Goal: Task Accomplishment & Management: Manage account settings

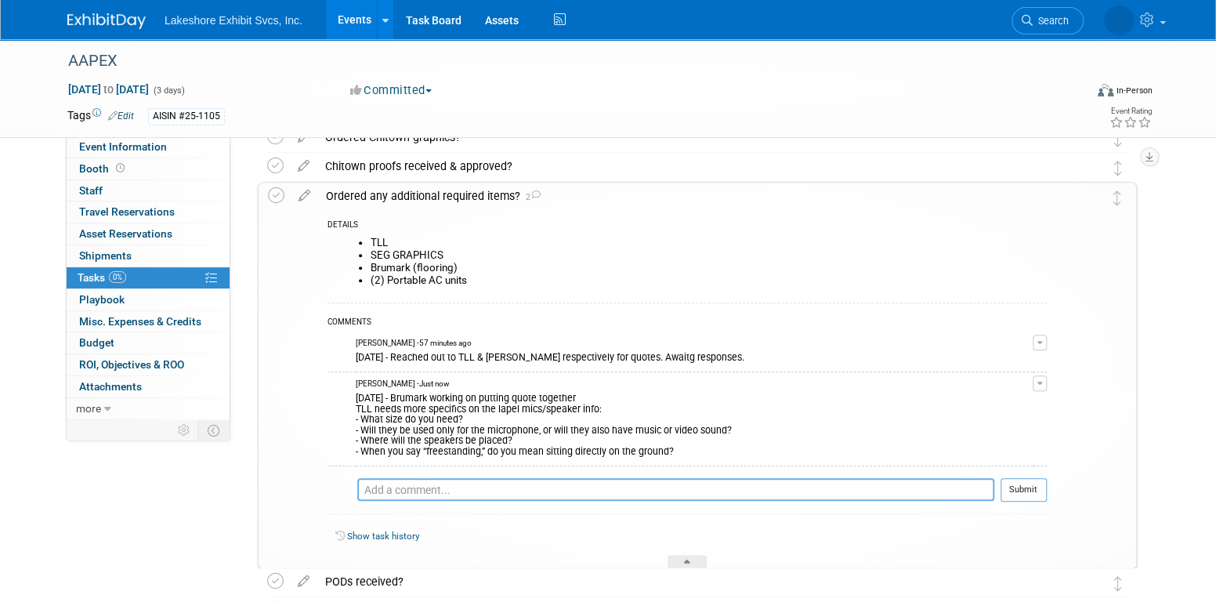
click at [754, 487] on textarea at bounding box center [675, 489] width 637 height 23
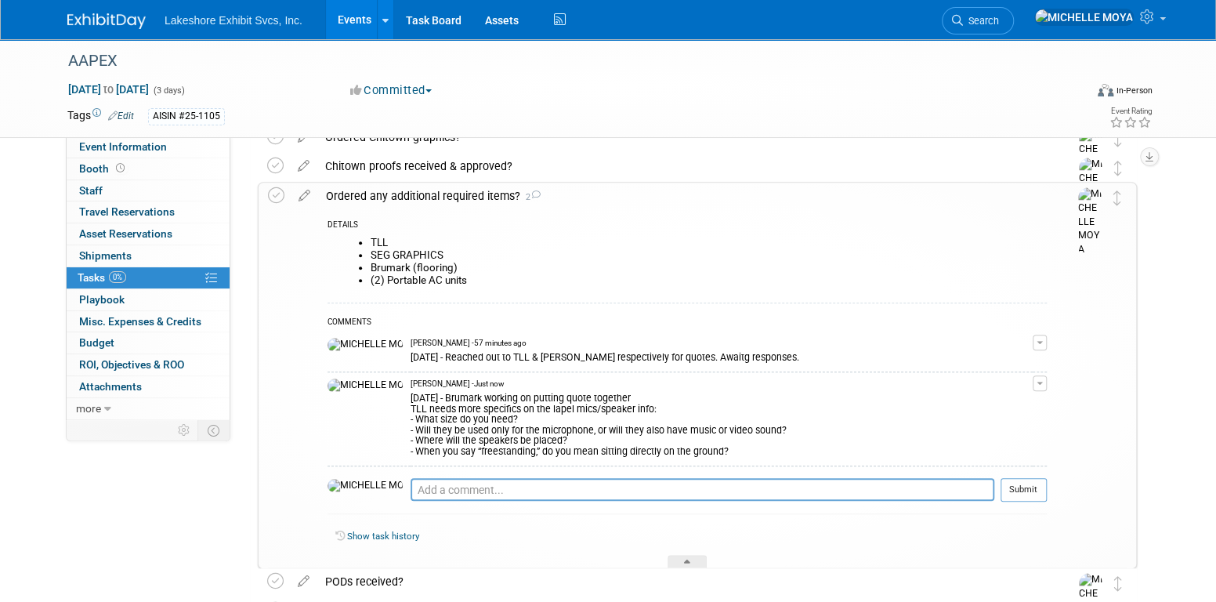
click at [348, 16] on link "Events" at bounding box center [354, 19] width 57 height 39
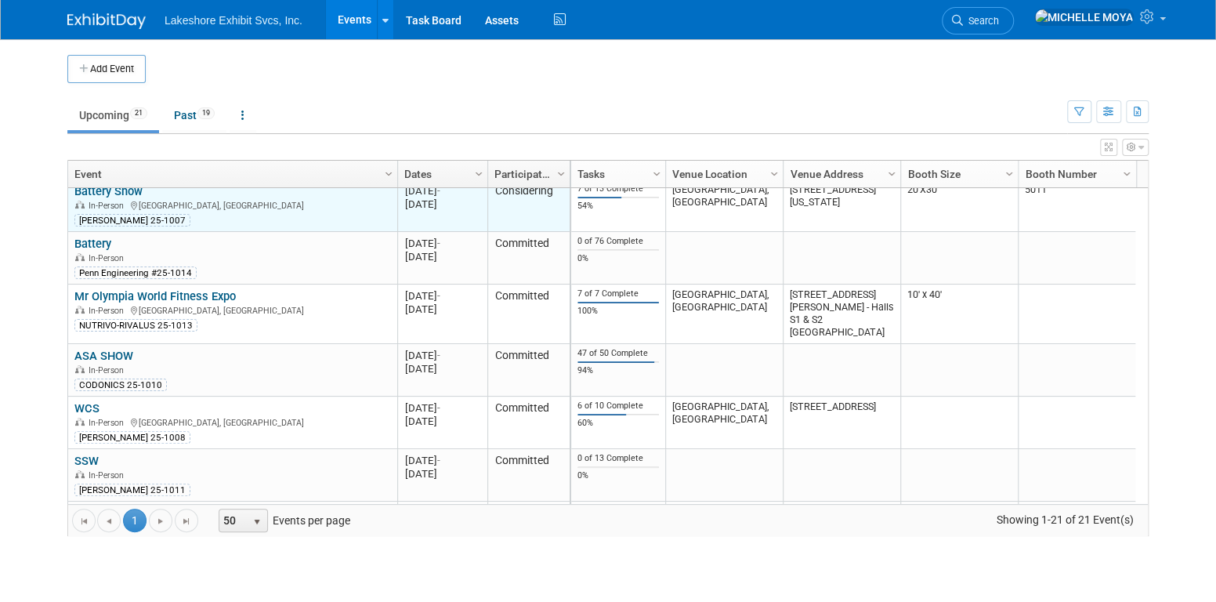
scroll to position [230, 0]
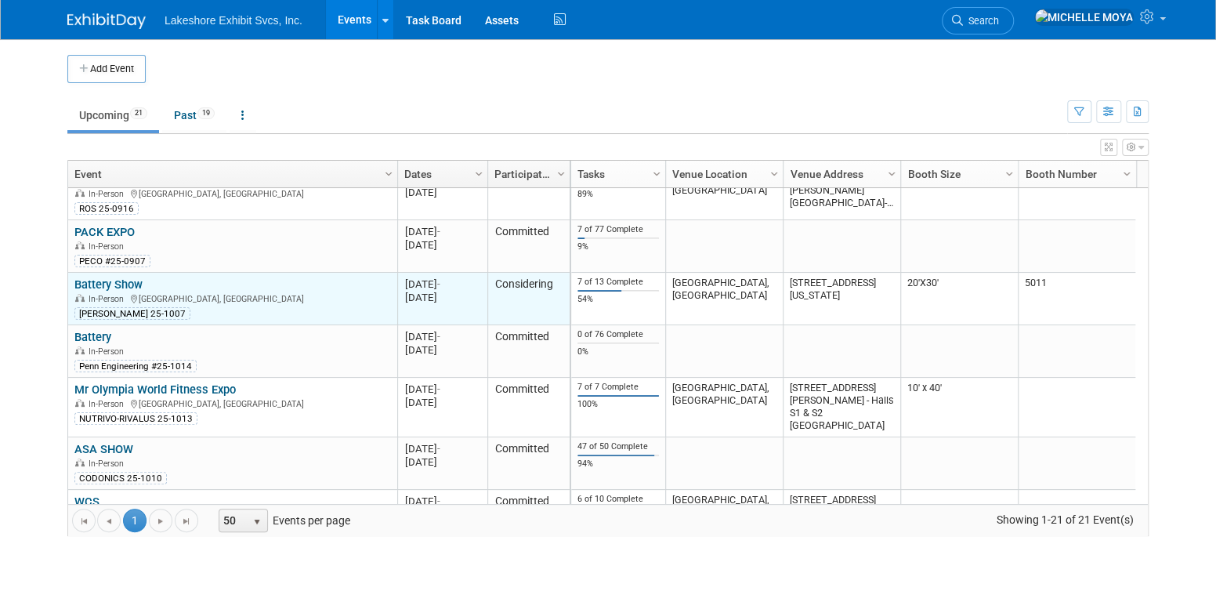
click at [116, 279] on link "Battery Show" at bounding box center [108, 284] width 68 height 14
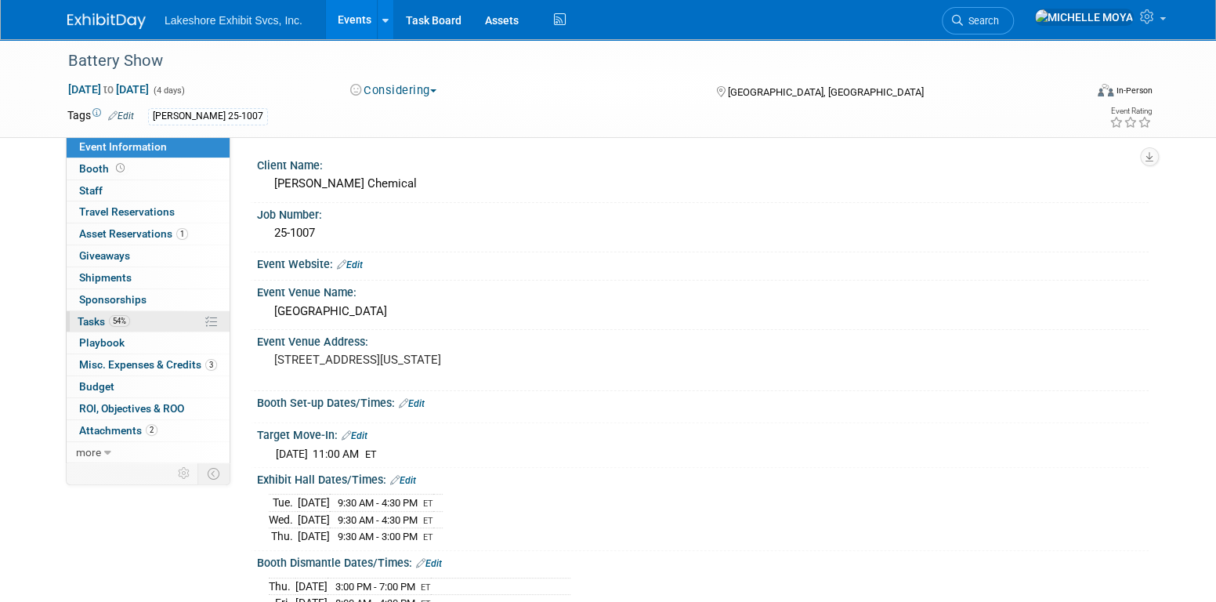
click at [133, 322] on link "54% Tasks 54%" at bounding box center [148, 321] width 163 height 21
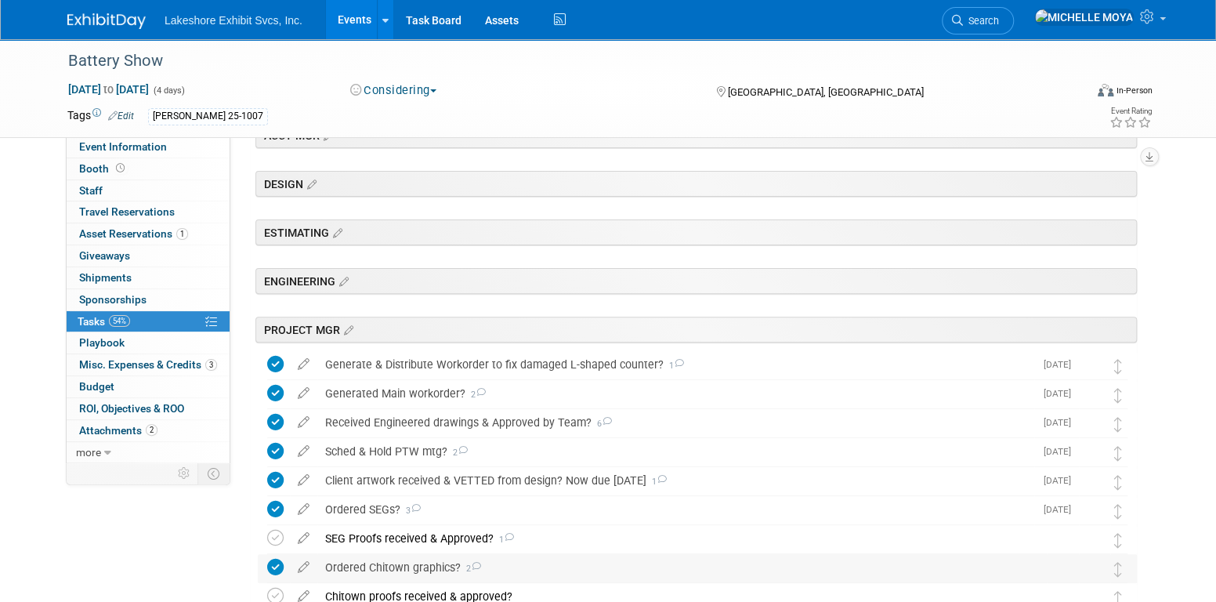
scroll to position [392, 0]
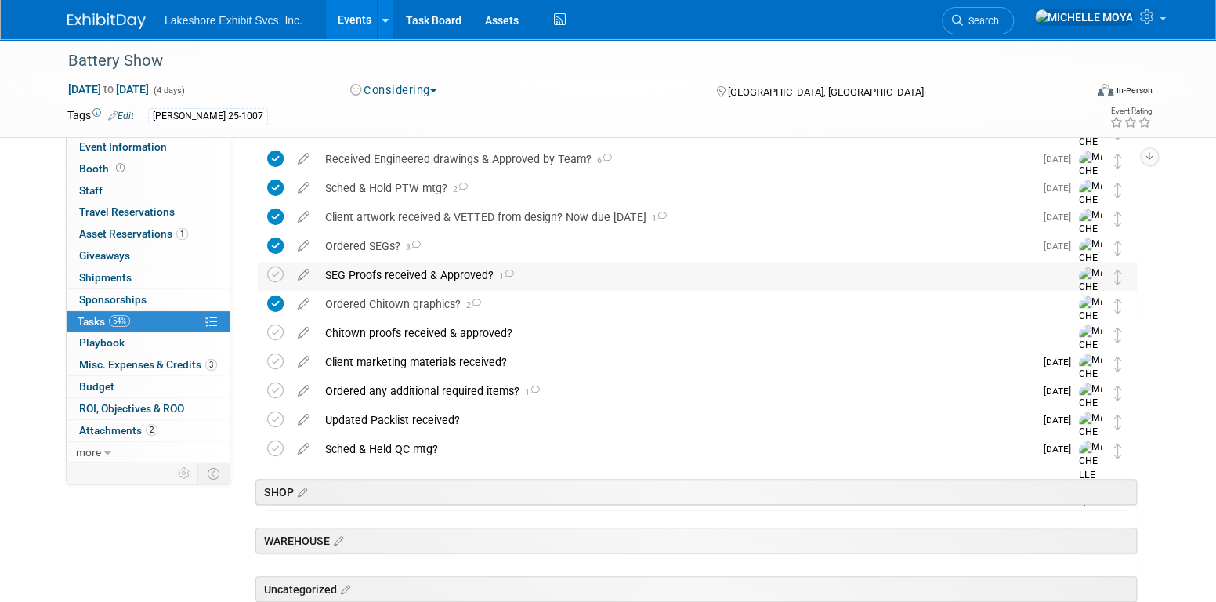
click at [420, 269] on div "SEG Proofs received & Approved? 1" at bounding box center [682, 275] width 730 height 27
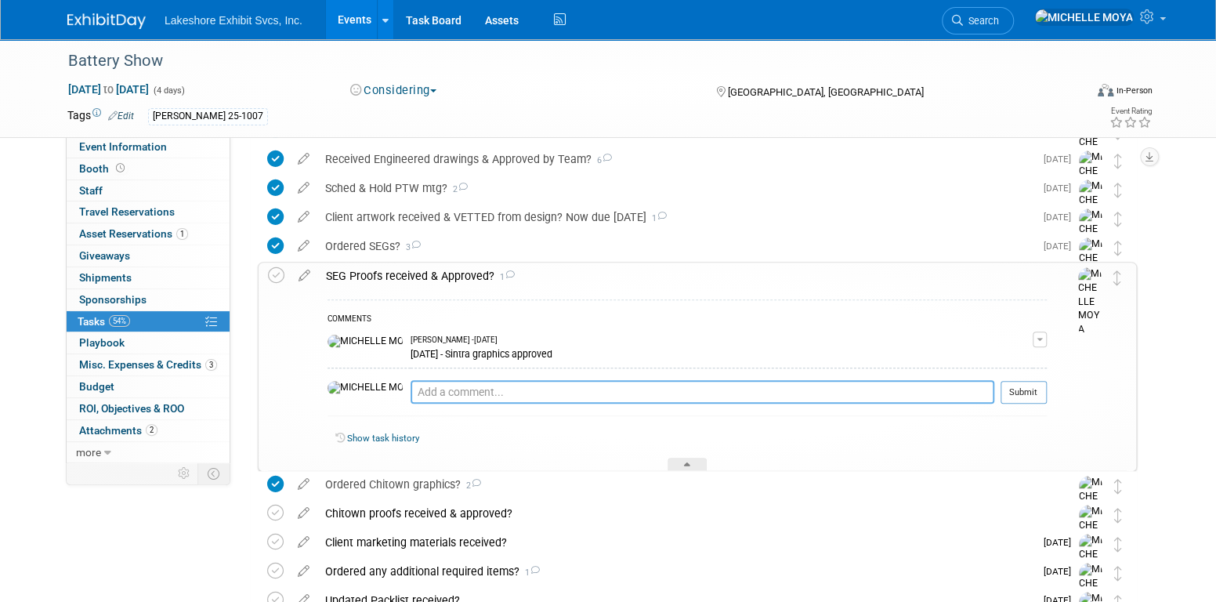
click at [428, 392] on textarea at bounding box center [703, 392] width 584 height 24
type textarea "8.14.25 - Artwork sent over to Benchmark from Jill. Awaitg proofs"
click at [1020, 394] on button "Submit" at bounding box center [1024, 392] width 46 height 24
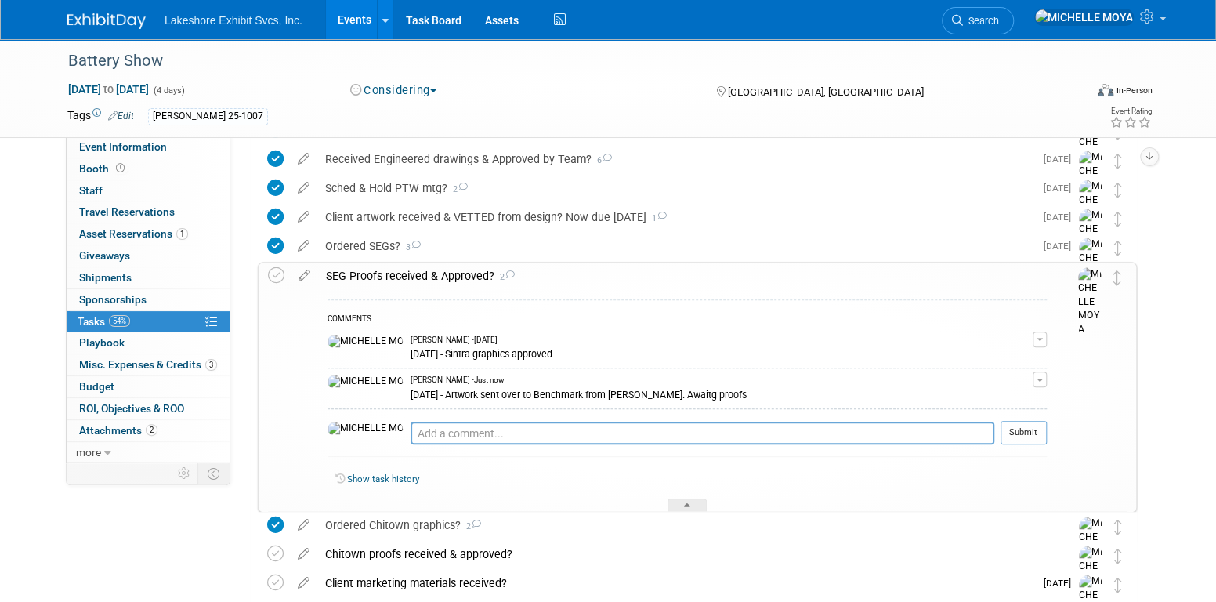
click at [434, 270] on div "SEG Proofs received & Approved? 2" at bounding box center [682, 275] width 729 height 27
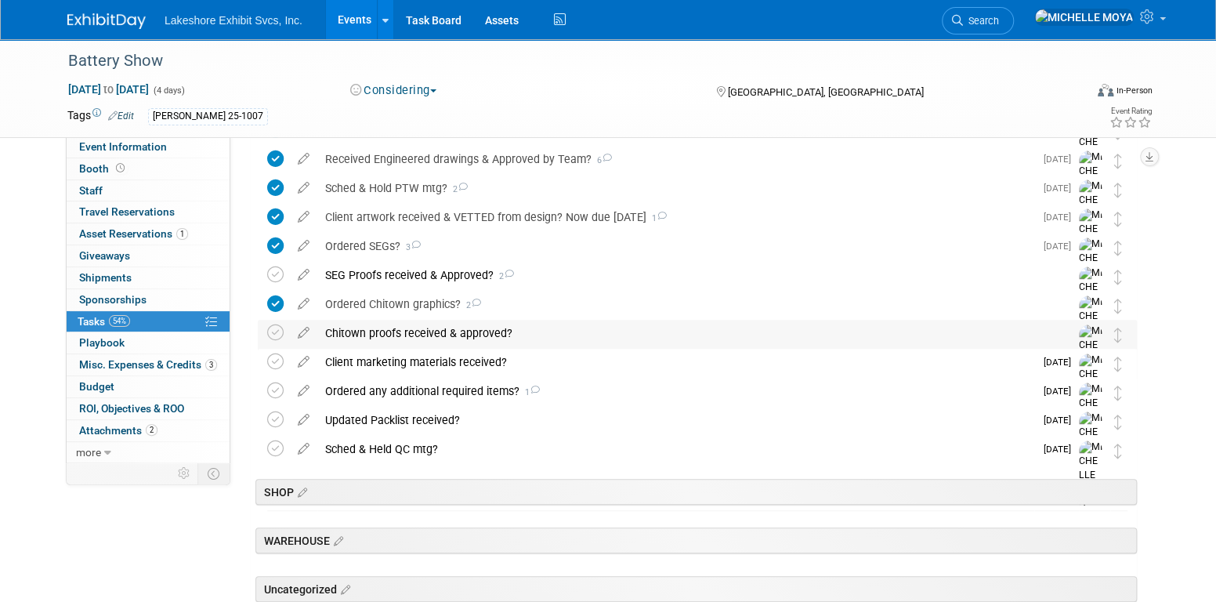
click at [432, 335] on div "Chitown proofs received & approved?" at bounding box center [682, 333] width 730 height 27
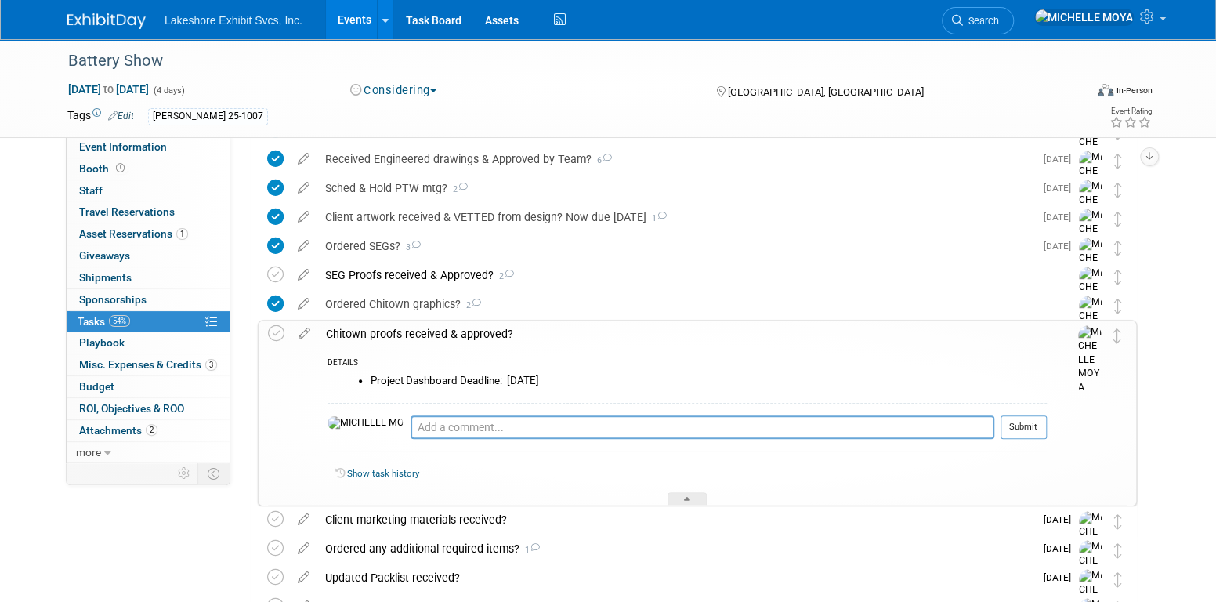
click at [432, 335] on div "Chitown proofs received & approved?" at bounding box center [682, 333] width 729 height 27
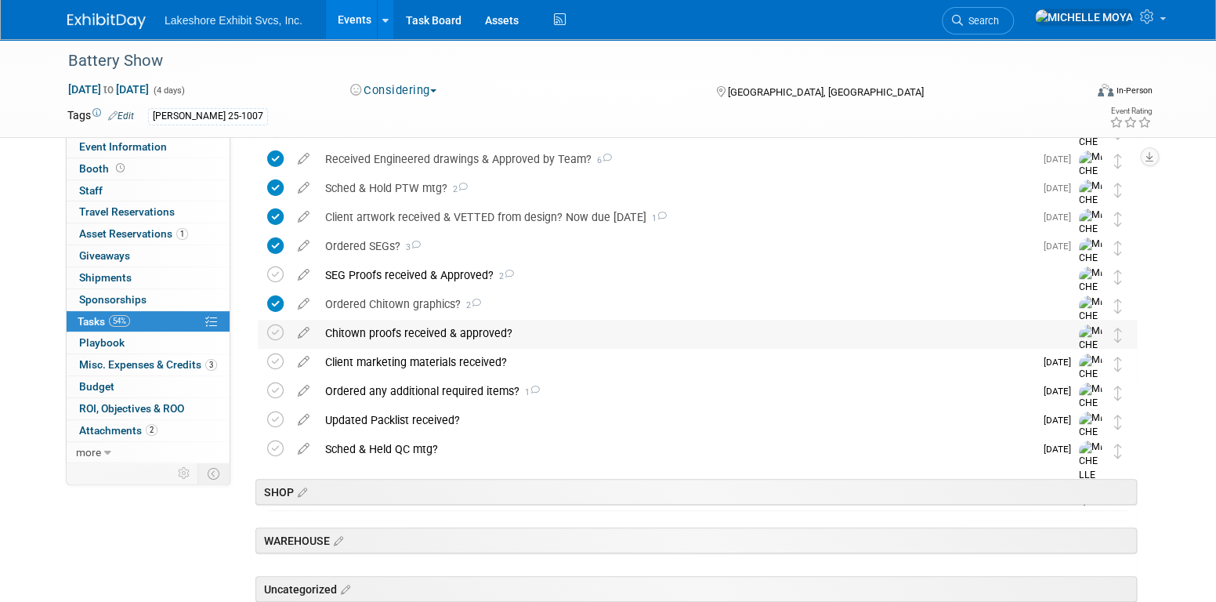
click at [432, 335] on div "Chitown proofs received & approved?" at bounding box center [682, 333] width 730 height 27
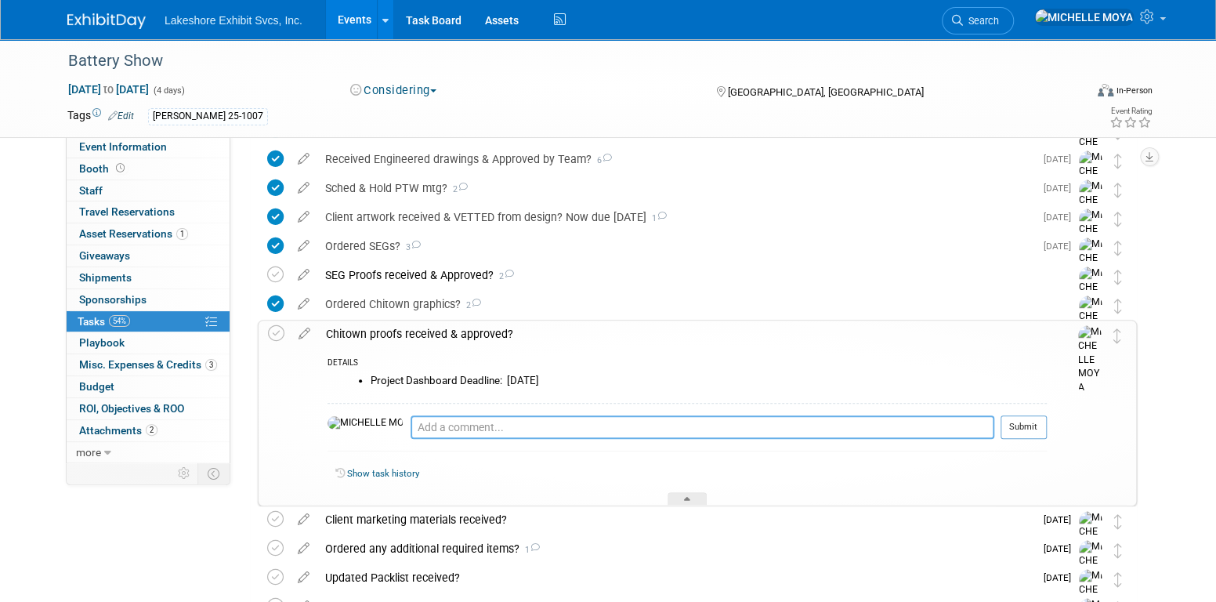
click at [440, 425] on textarea at bounding box center [703, 427] width 584 height 24
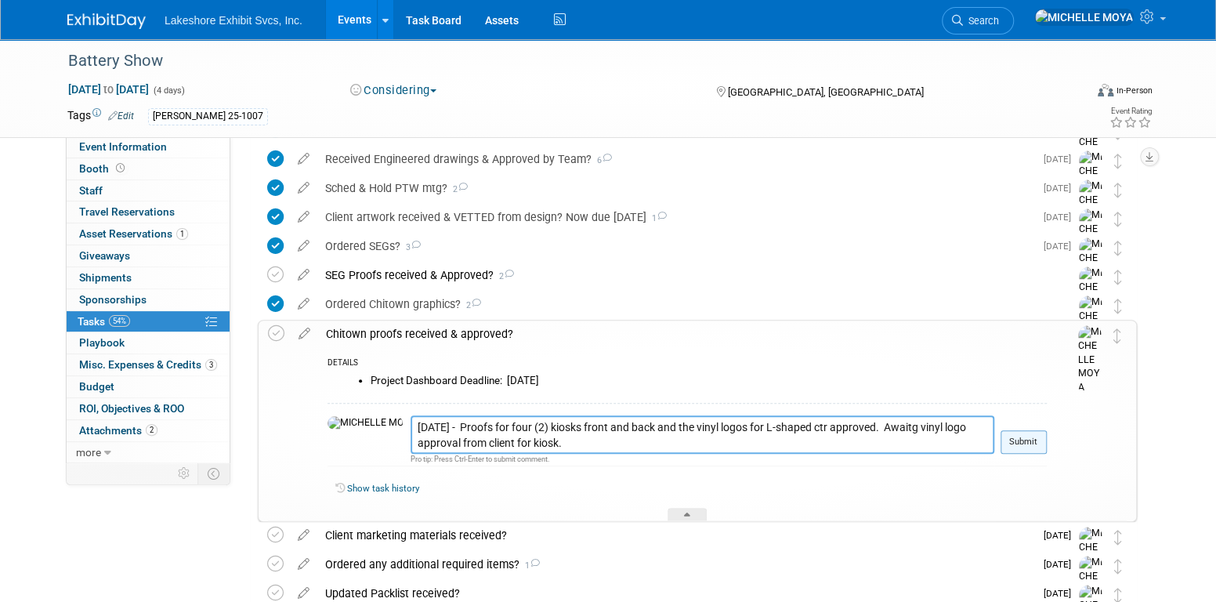
type textarea "8.14.25 - Proofs for four (2) kiosks front and back and the vinyl logos for L-s…"
click at [1029, 430] on button "Submit" at bounding box center [1024, 442] width 46 height 24
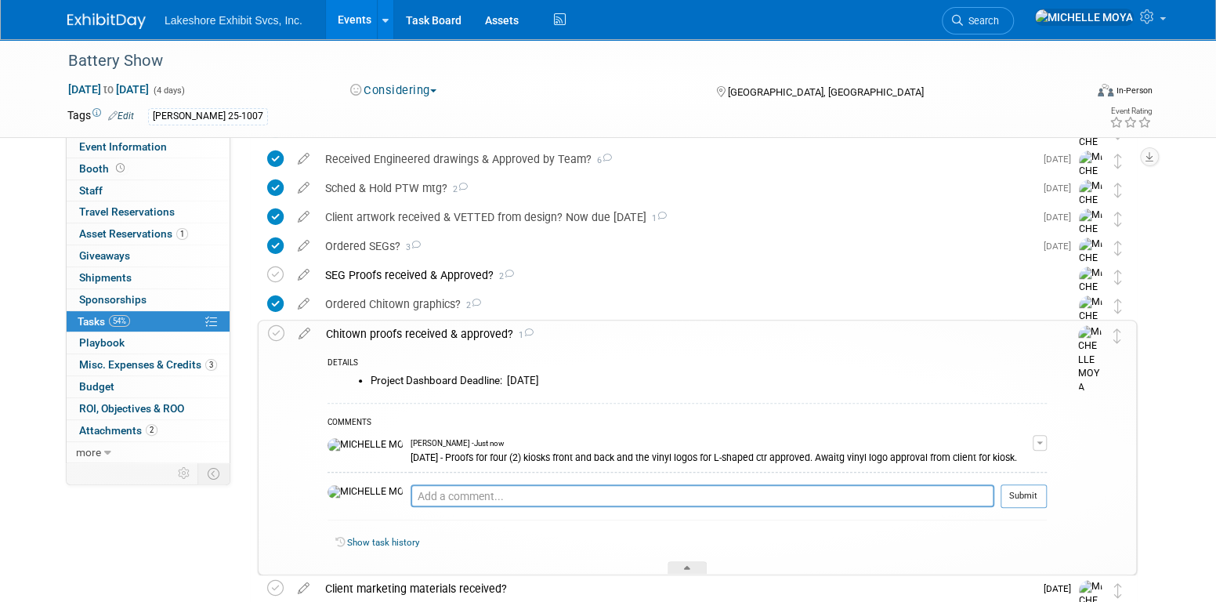
click at [360, 20] on link "Events" at bounding box center [354, 19] width 57 height 39
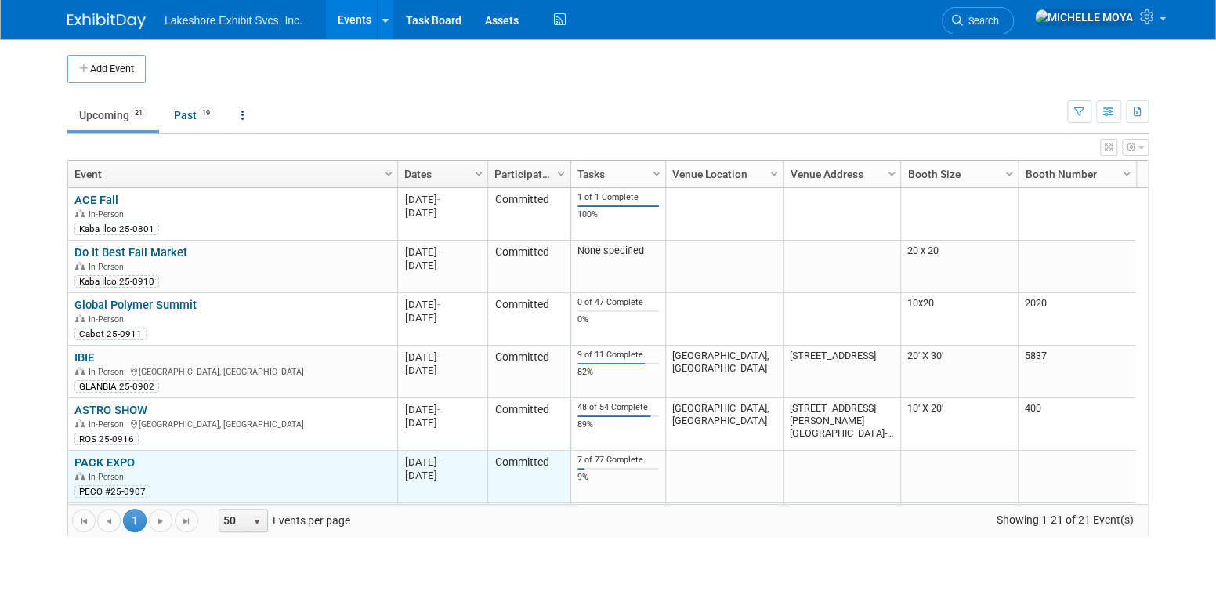
click at [116, 458] on link "PACK EXPO" at bounding box center [104, 462] width 60 height 14
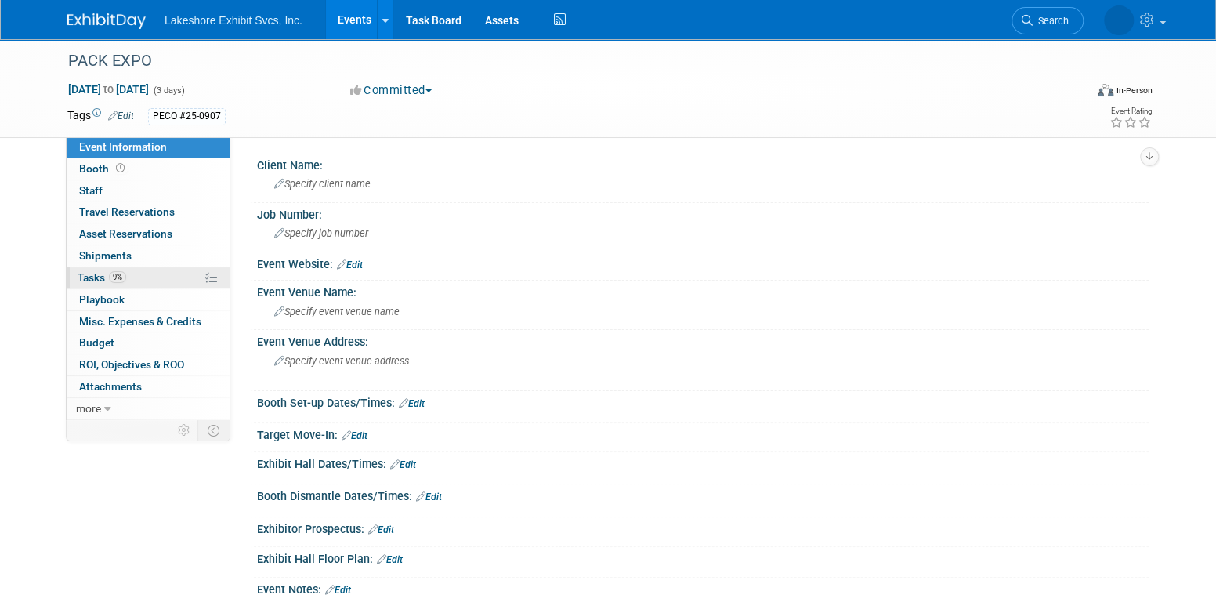
click at [130, 277] on link "9% Tasks 9%" at bounding box center [148, 277] width 163 height 21
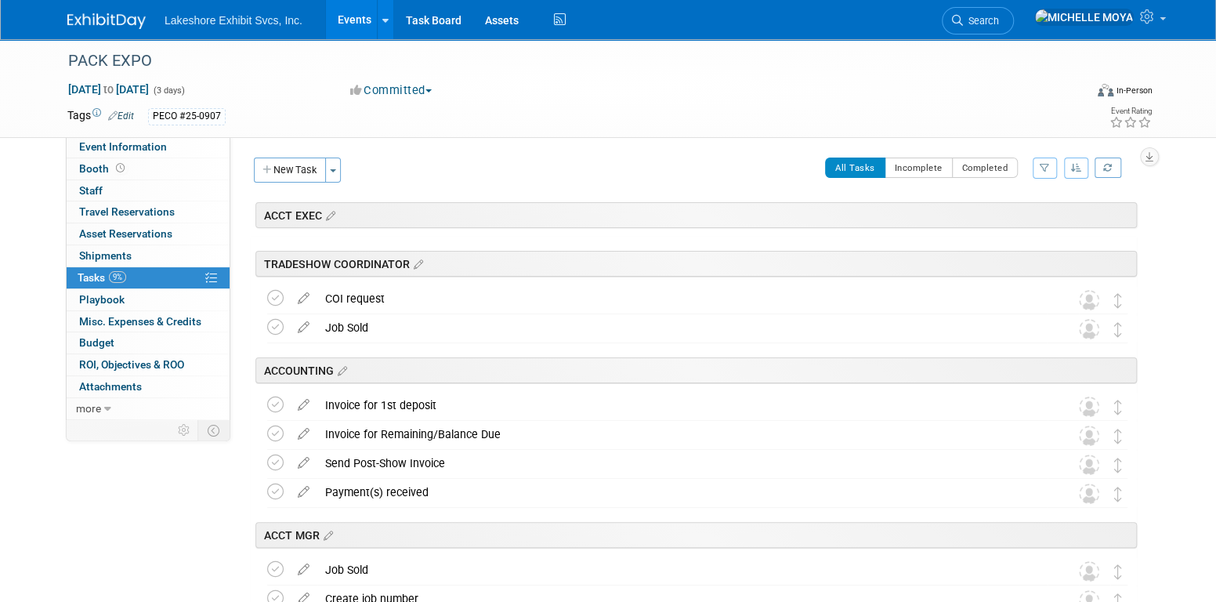
click at [1046, 165] on icon "button" at bounding box center [1045, 167] width 10 height 9
click at [1018, 218] on select "-- Select Assignee -- All unassigned tasks Assigned to me Amanda Koss Dave Desa…" at bounding box center [979, 218] width 129 height 22
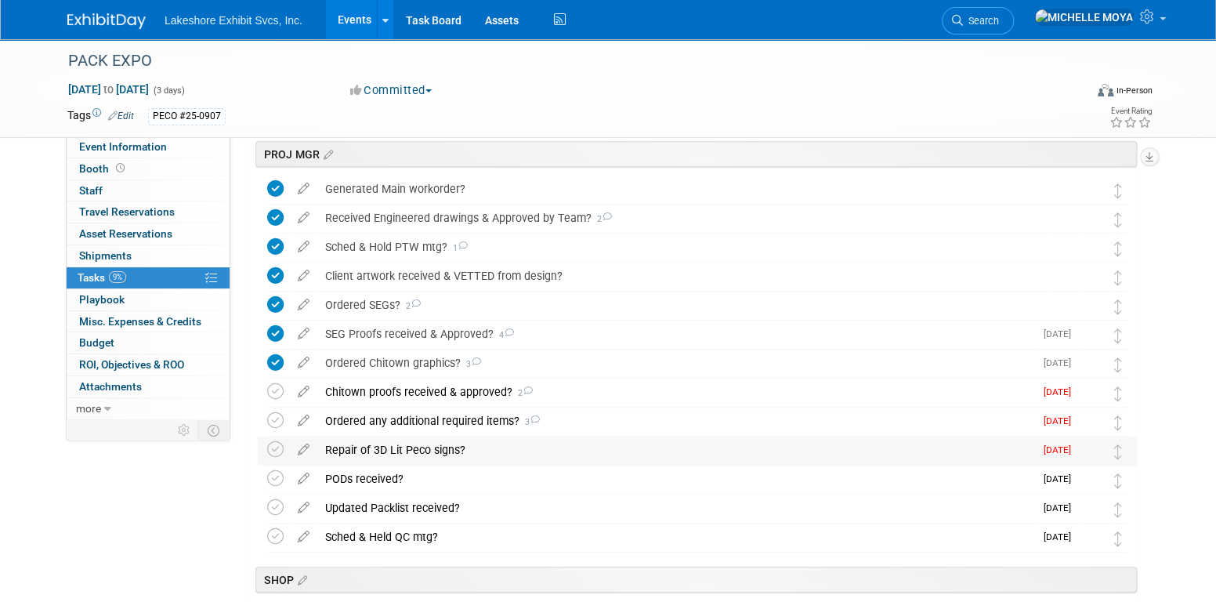
scroll to position [392, 0]
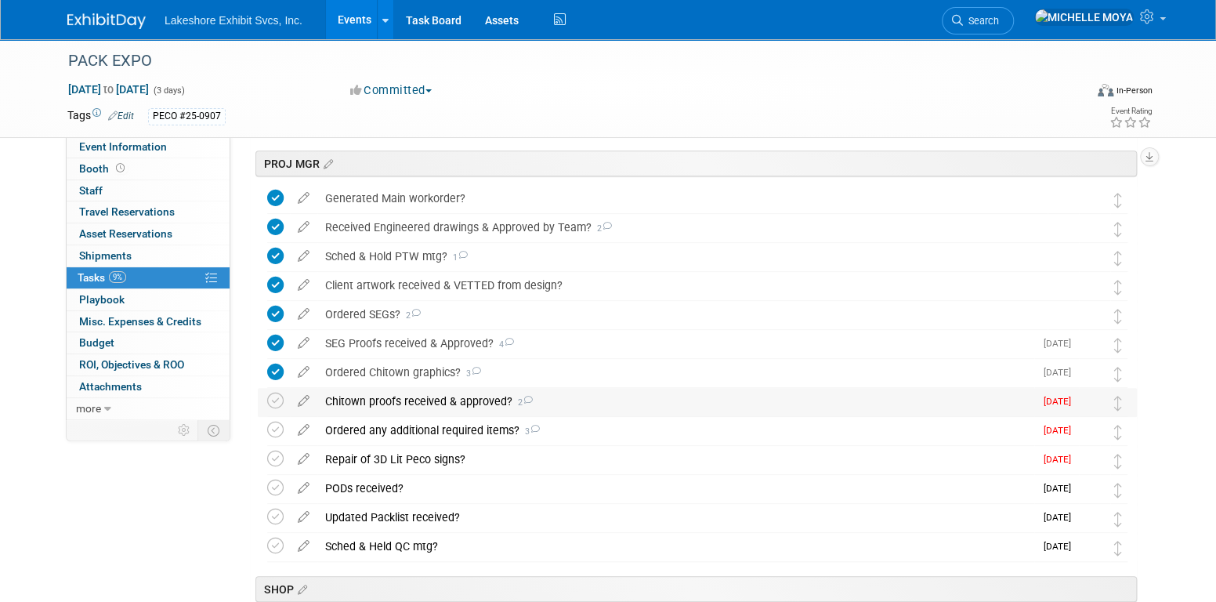
click at [461, 402] on div "Chitown proofs received & approved? 2" at bounding box center [675, 401] width 717 height 27
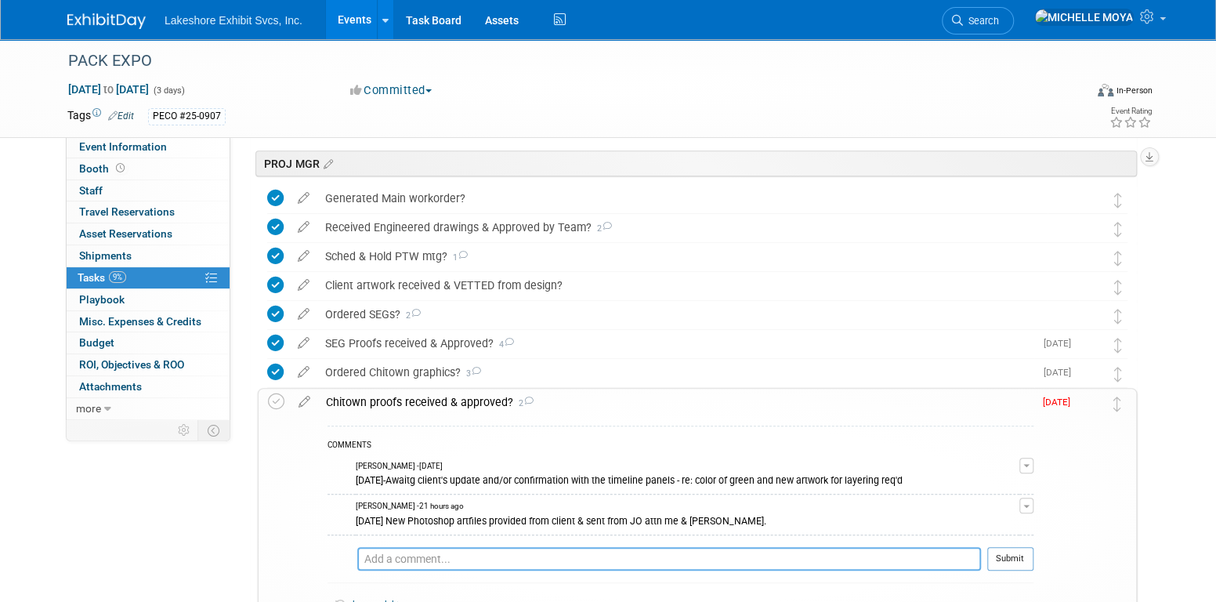
click at [438, 553] on textarea at bounding box center [669, 559] width 624 height 24
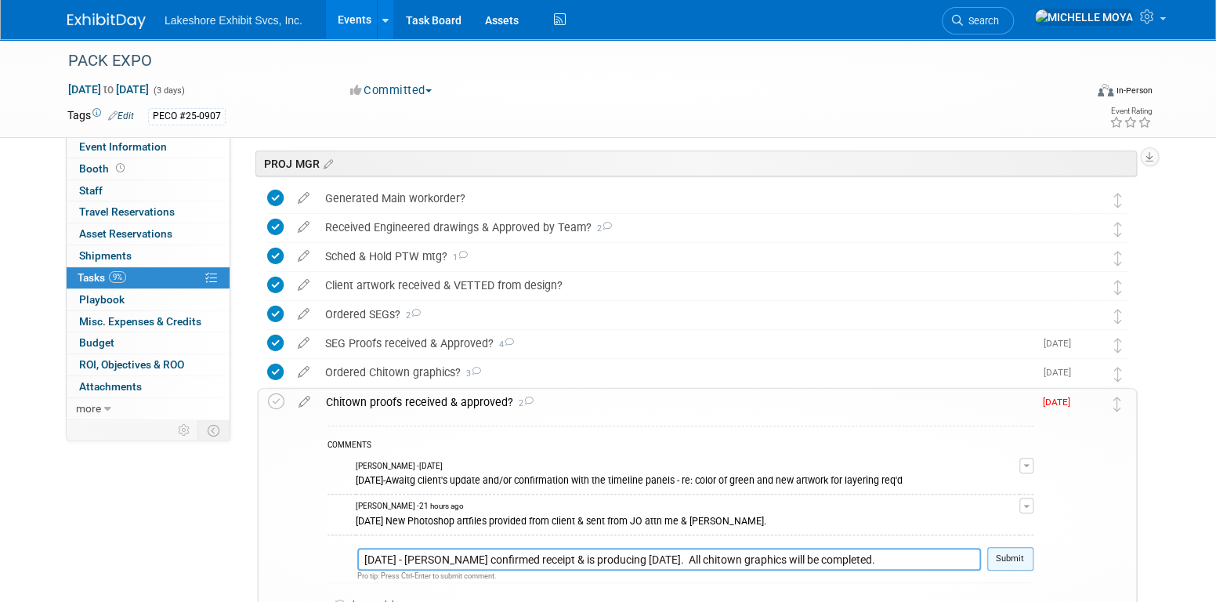
type textarea "8.14.25 - Stephen confirmed receipt & is producing today. All chitown graphics …"
click at [1004, 555] on button "Submit" at bounding box center [1010, 559] width 46 height 24
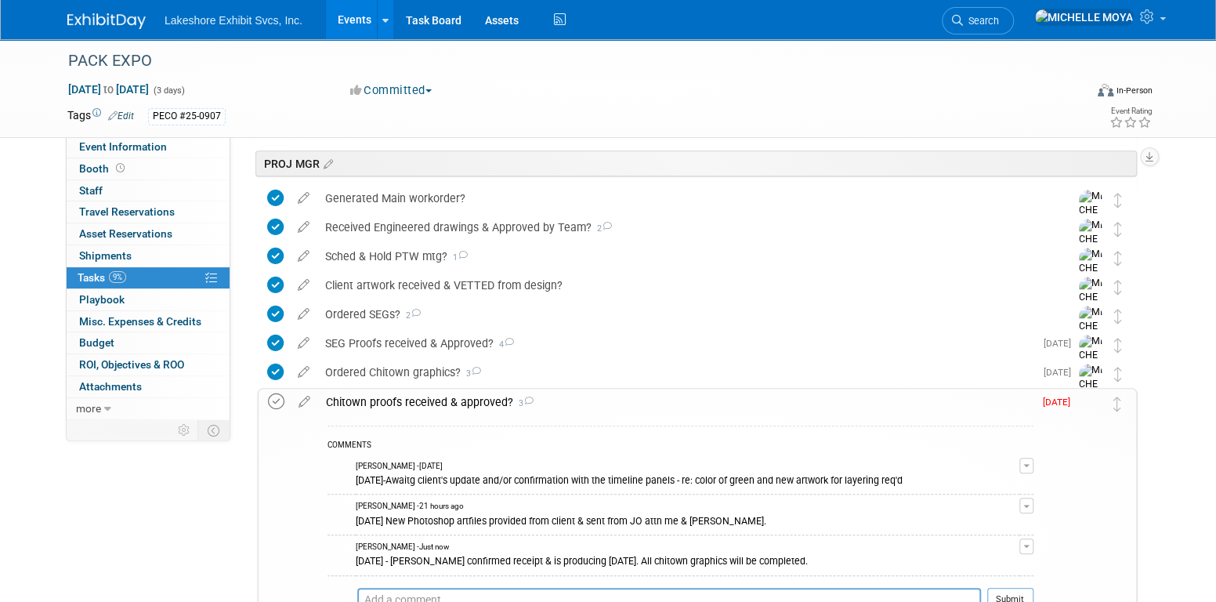
click at [275, 400] on icon at bounding box center [276, 401] width 16 height 16
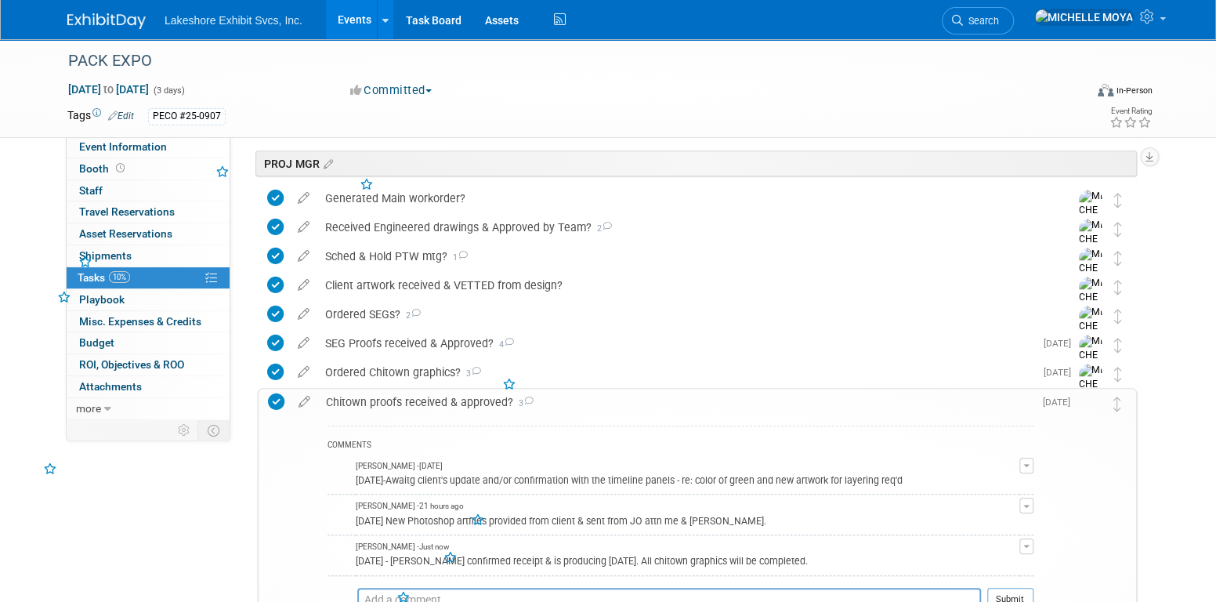
click at [379, 402] on div "Chitown proofs received & approved? 3" at bounding box center [675, 402] width 715 height 27
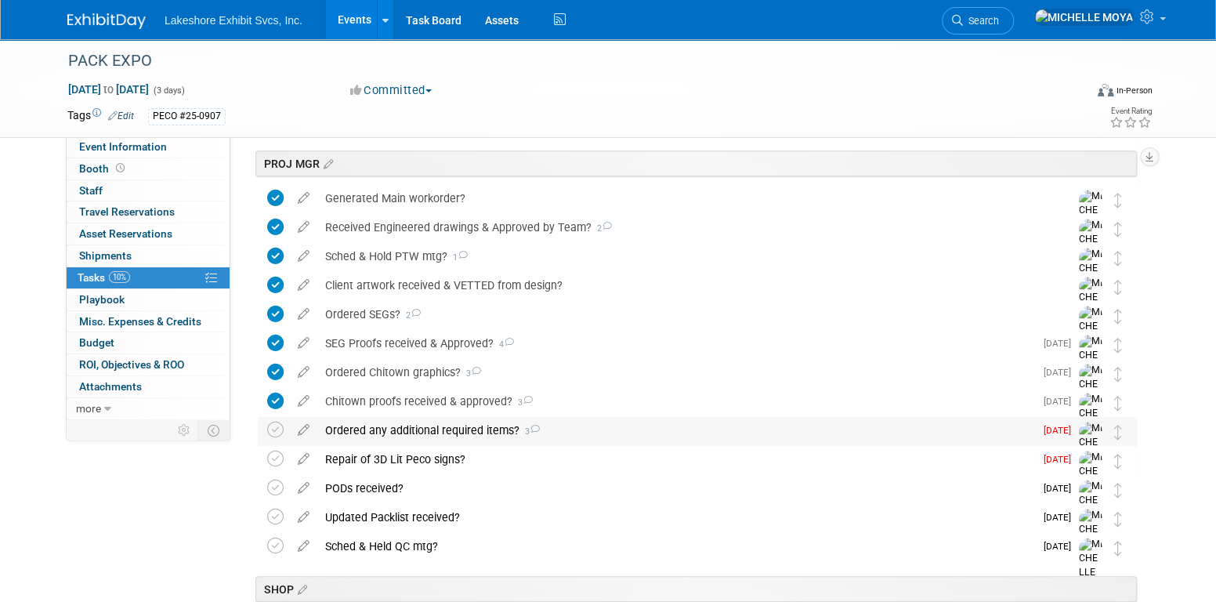
click at [388, 423] on div "Ordered any additional required items? 3" at bounding box center [675, 430] width 717 height 27
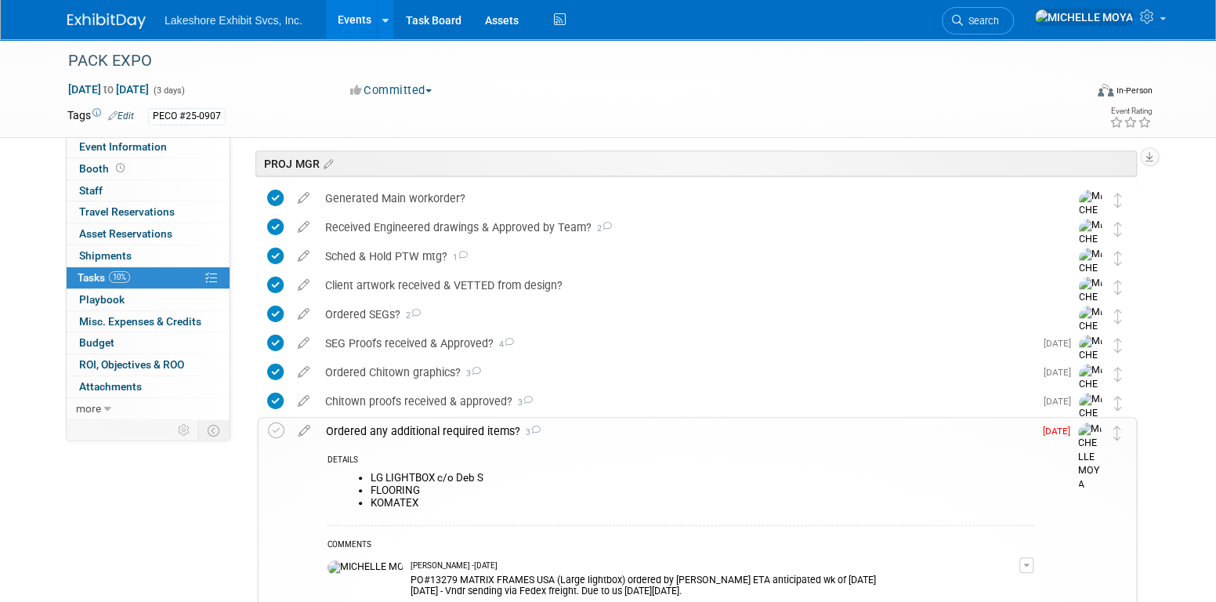
click at [388, 423] on div "Ordered any additional required items? 3" at bounding box center [675, 431] width 715 height 27
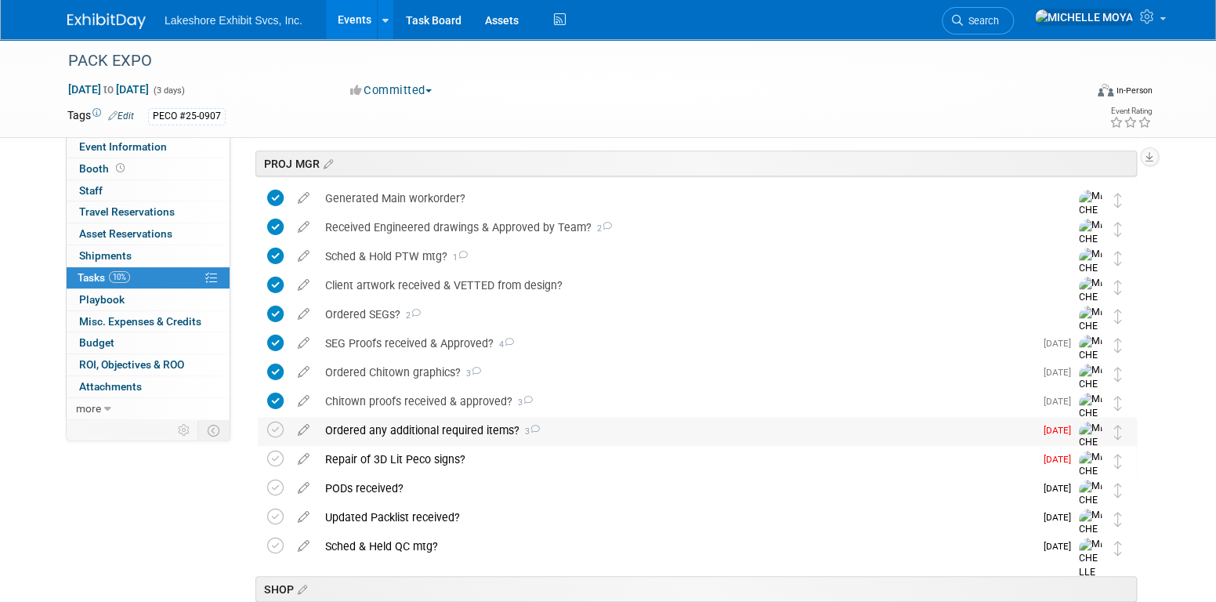
click at [388, 423] on div "Ordered any additional required items? 3" at bounding box center [675, 430] width 717 height 27
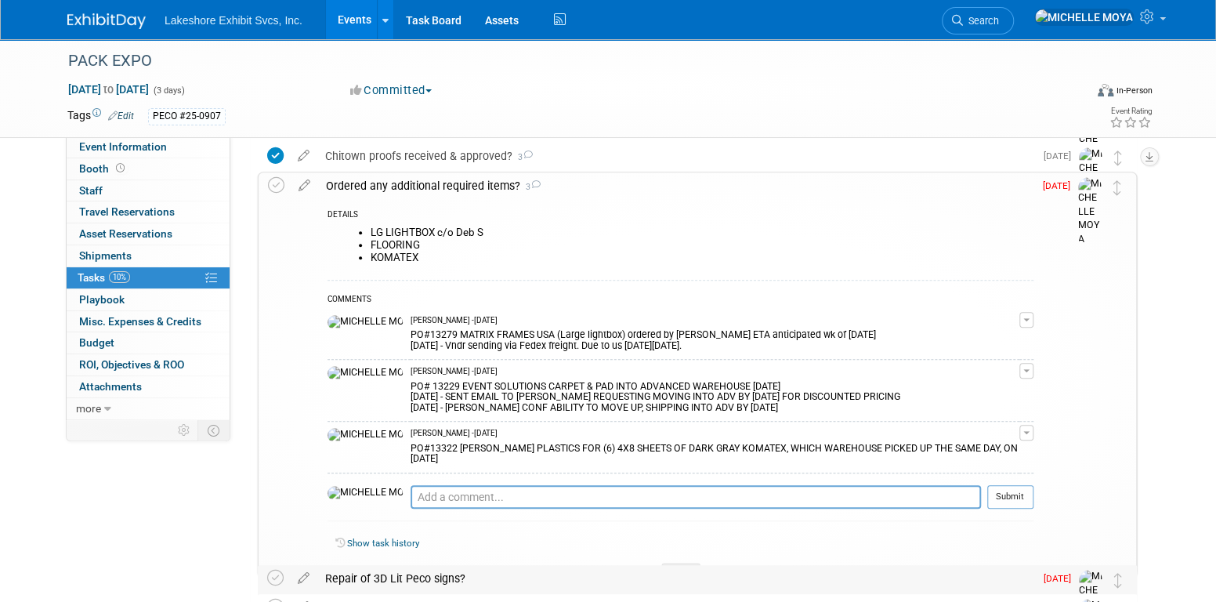
scroll to position [627, 0]
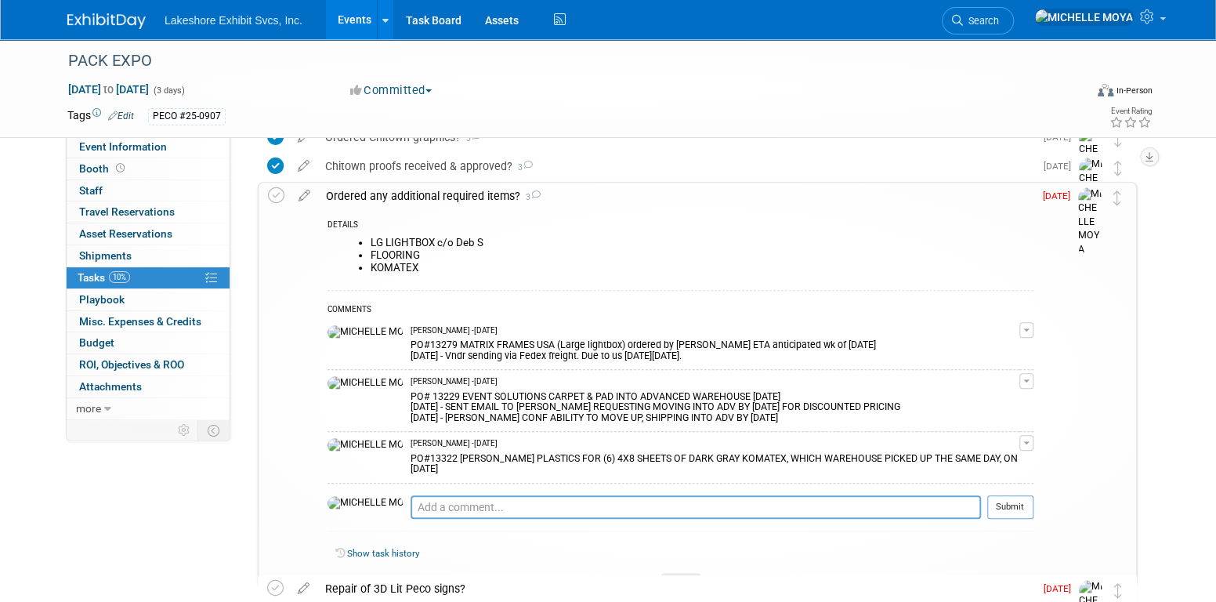
click at [1032, 330] on button "button" at bounding box center [1026, 330] width 14 height 16
click at [997, 347] on link "Edit Comment" at bounding box center [971, 353] width 124 height 22
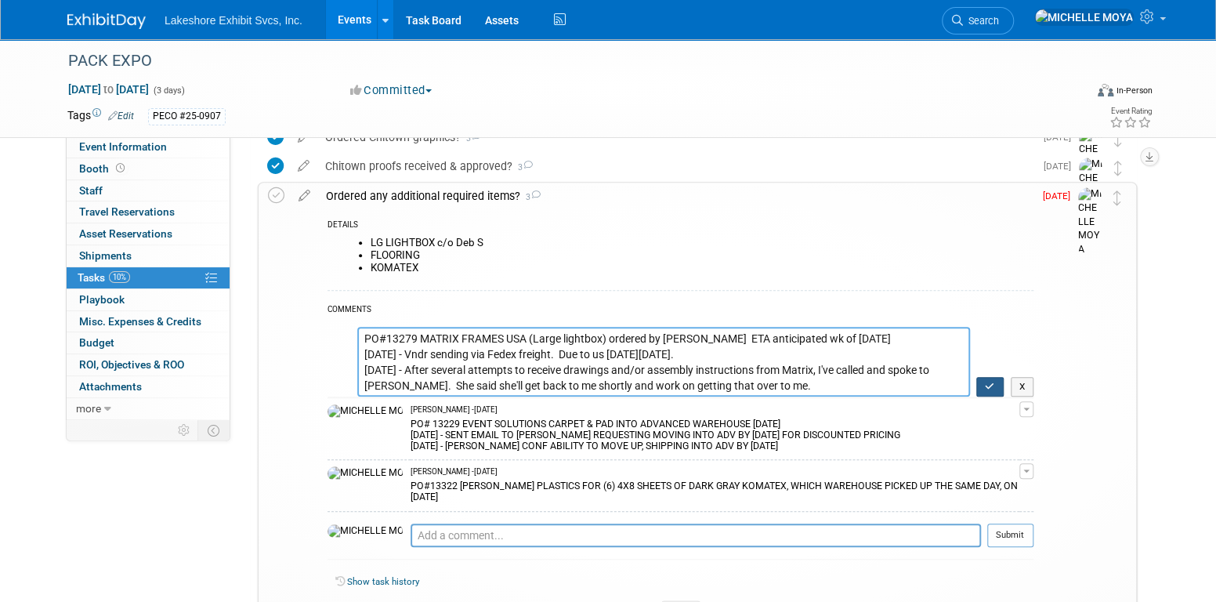
type textarea "PO#13279 MATRIX FRAMES USA (Large lightbox) ordered by Deb S. ETA anticipated w…"
click at [995, 384] on icon "button" at bounding box center [990, 386] width 10 height 9
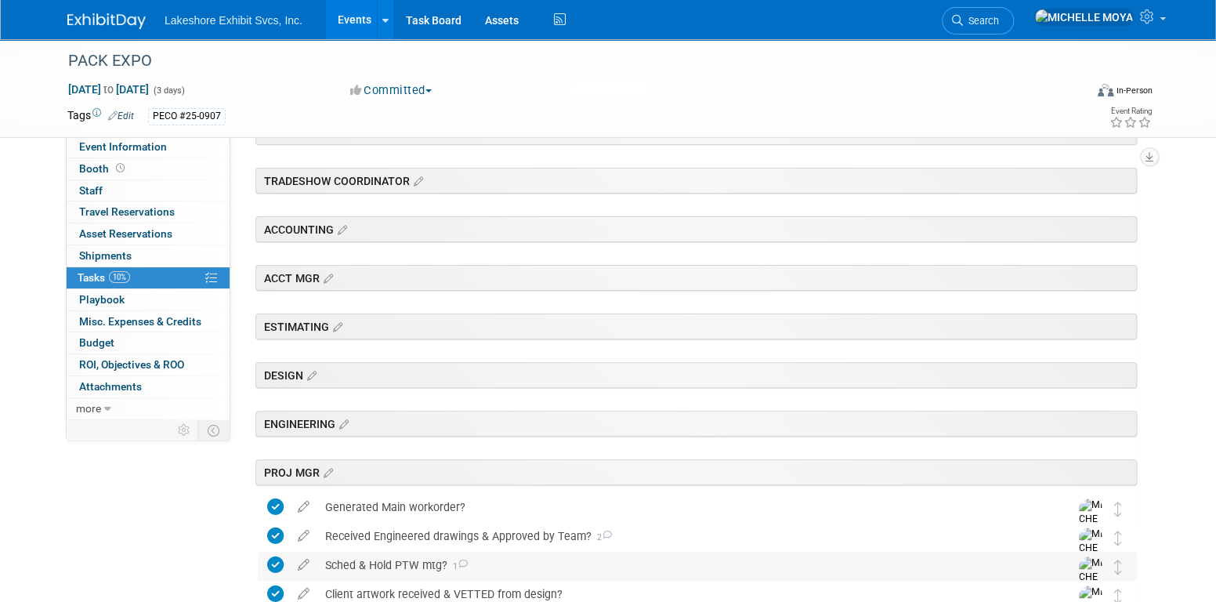
scroll to position [0, 0]
